Goal: Check status: Check status

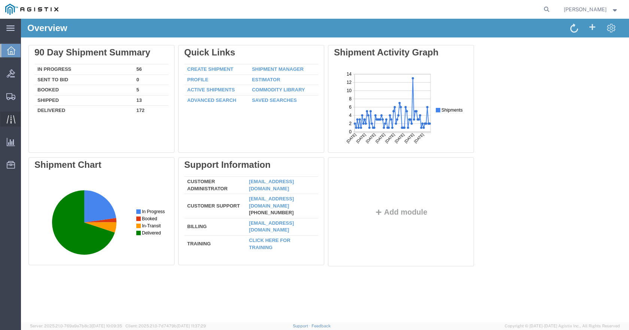
click at [13, 119] on icon at bounding box center [11, 119] width 9 height 9
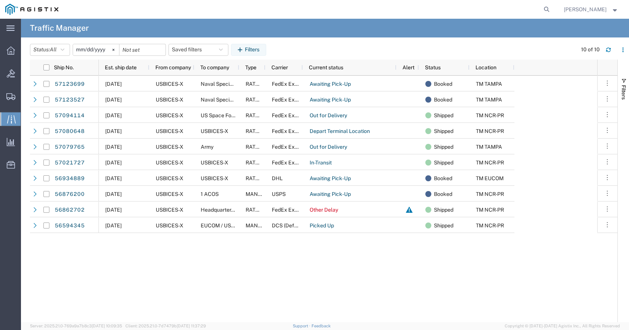
click at [522, 10] on agx-global-search at bounding box center [433, 9] width 240 height 19
click at [552, 7] on icon at bounding box center [546, 9] width 10 height 10
click at [488, 7] on input "search" at bounding box center [428, 9] width 228 height 18
type input "g"
click at [509, 9] on input "search" at bounding box center [428, 9] width 228 height 18
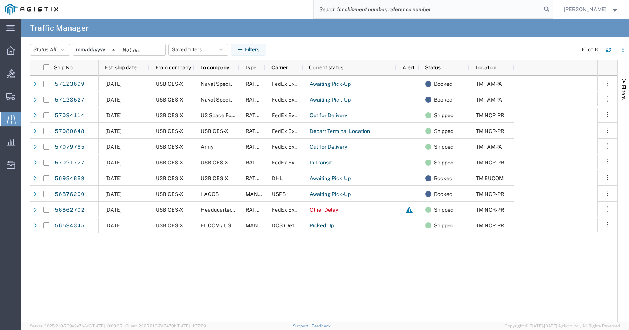
click at [415, 9] on input "search" at bounding box center [428, 9] width 228 height 18
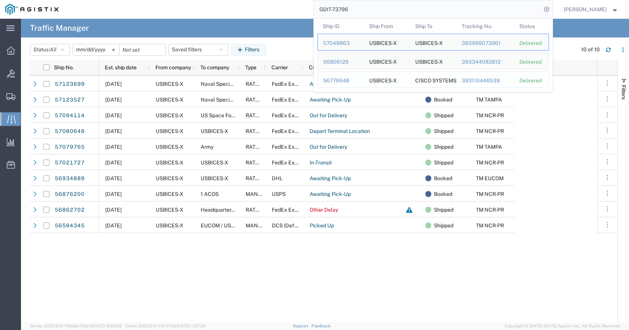
click at [359, 79] on div "56776648" at bounding box center [341, 81] width 36 height 8
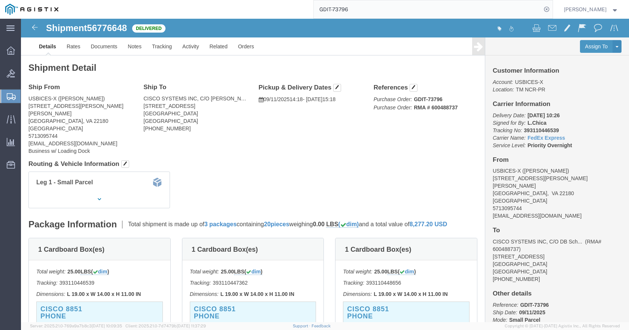
click at [503, 9] on input "GDIT-73796" at bounding box center [428, 9] width 228 height 18
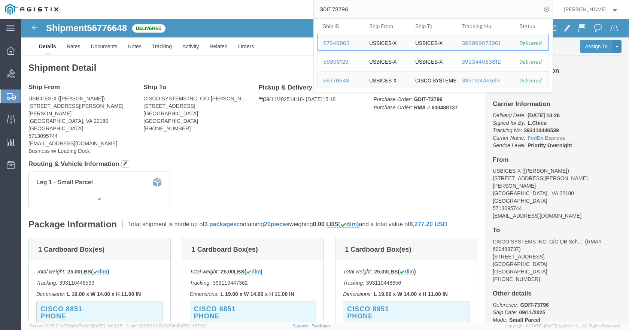
click at [359, 62] on div "56806129" at bounding box center [341, 62] width 36 height 8
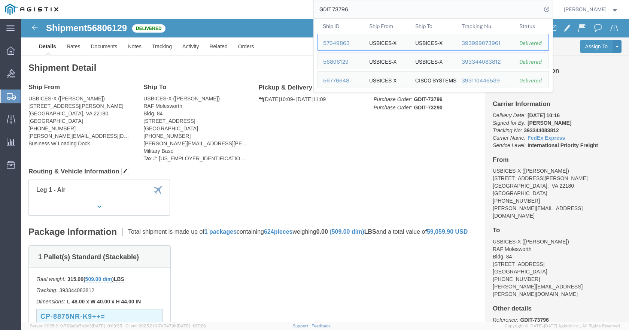
click at [432, 12] on input "GDIT-73796" at bounding box center [428, 9] width 228 height 18
click at [359, 80] on div "56776648" at bounding box center [341, 81] width 36 height 8
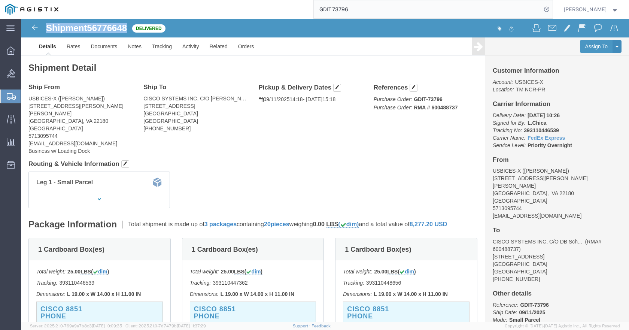
drag, startPoint x: 108, startPoint y: 7, endPoint x: 25, endPoint y: 5, distance: 82.7
click h1 "Shipment 56776648"
copy h1 "Shipment 56776648"
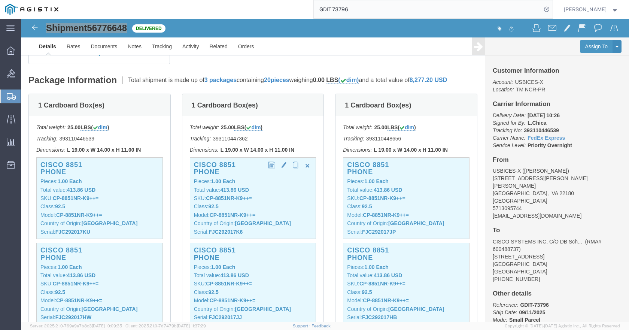
scroll to position [150, 0]
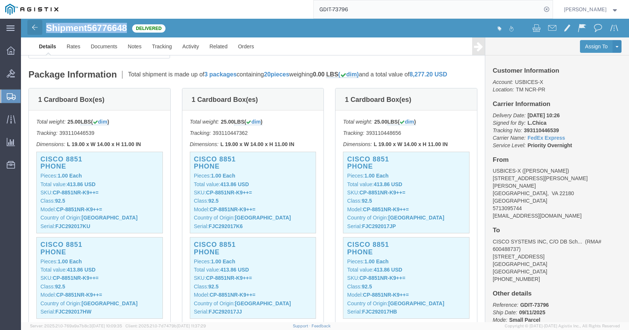
click img
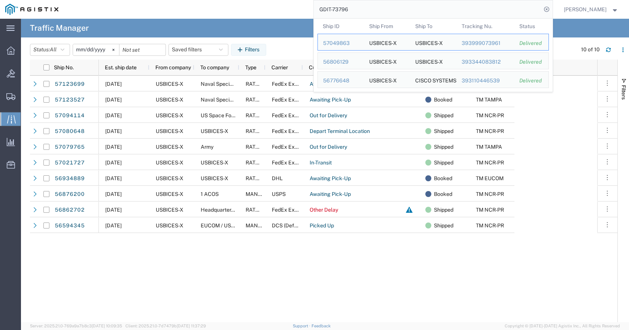
click at [503, 12] on input "GDIT-73796" at bounding box center [428, 9] width 228 height 18
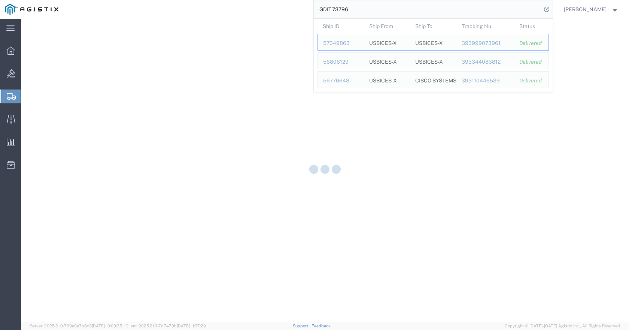
click at [363, 11] on input "GDIT-73796" at bounding box center [428, 9] width 228 height 18
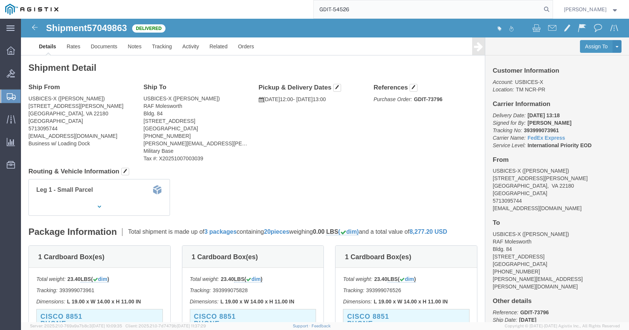
type input "GDIT-54526"
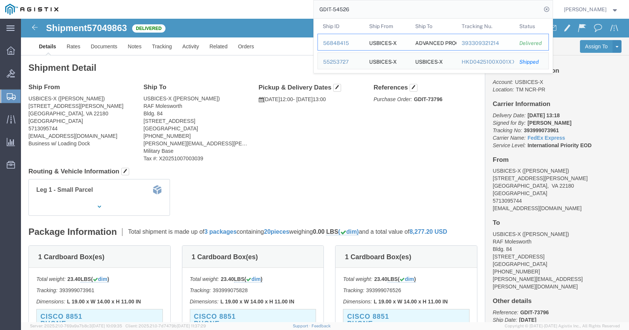
click at [358, 45] on div "56848415" at bounding box center [341, 43] width 36 height 8
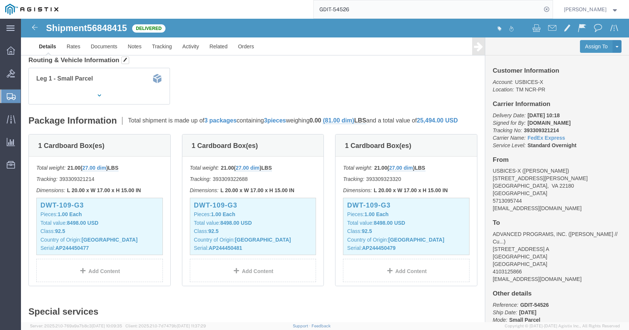
scroll to position [150, 0]
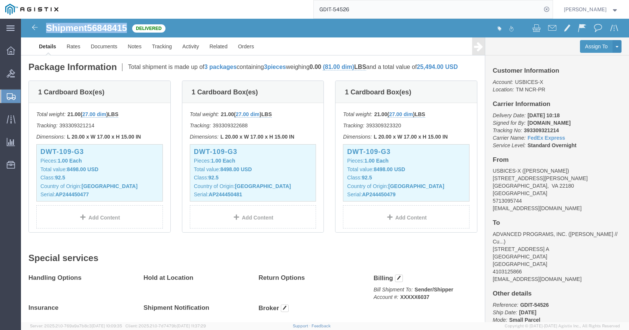
drag, startPoint x: 109, startPoint y: 9, endPoint x: 25, endPoint y: 9, distance: 83.8
click div "Shipment 56848415 Delivered"
copy h1 "Shipment 56848415"
